Goal: Task Accomplishment & Management: Use online tool/utility

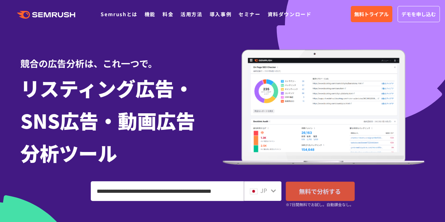
scroll to position [0, 5]
type input "**********"
click at [314, 192] on span "無料で分析する" at bounding box center [320, 191] width 42 height 9
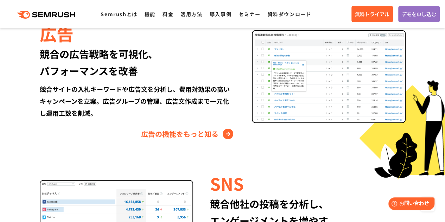
scroll to position [880, 0]
